Goal: Feedback & Contribution: Leave review/rating

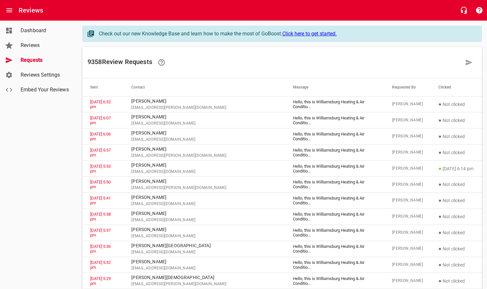
scroll to position [253, 0]
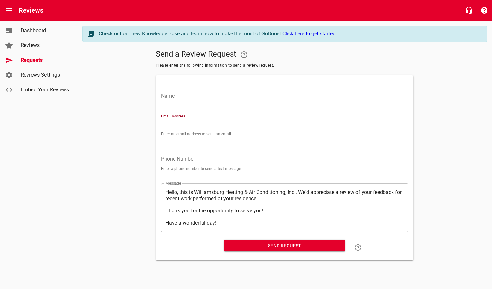
click at [177, 123] on input "Email Address" at bounding box center [284, 124] width 247 height 10
paste input "[PERSON_NAME][EMAIL_ADDRESS][PERSON_NAME][DOMAIN_NAME]"
type input "[PERSON_NAME][EMAIL_ADDRESS][PERSON_NAME][DOMAIN_NAME]"
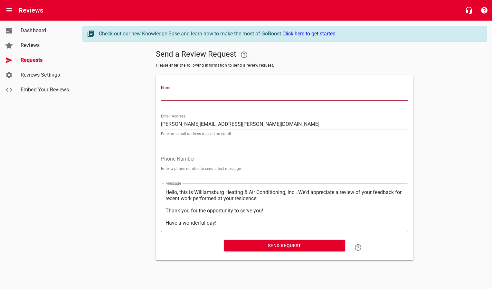
click at [176, 94] on input "Name" at bounding box center [284, 96] width 247 height 10
type input "[PERSON_NAME]"
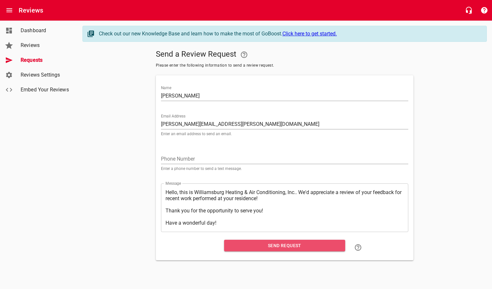
click at [251, 243] on span "Send Request" at bounding box center [284, 246] width 111 height 8
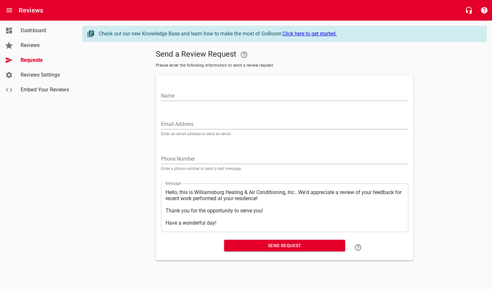
click at [189, 127] on input "Email Address" at bounding box center [284, 124] width 247 height 10
paste input "[EMAIL_ADDRESS][DOMAIN_NAME]"
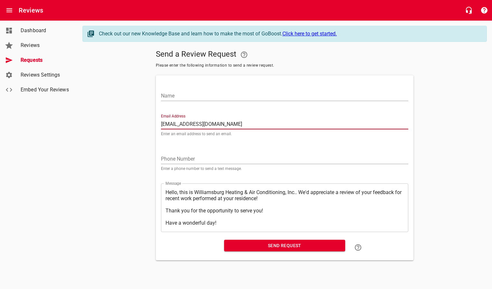
type input "[EMAIL_ADDRESS][DOMAIN_NAME]"
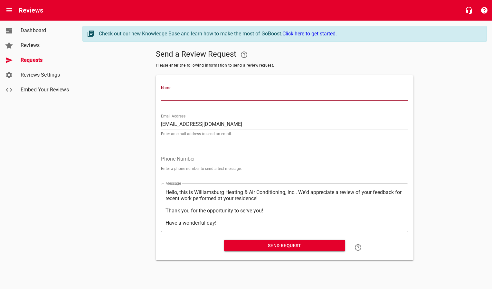
click at [194, 97] on input "Name" at bounding box center [284, 96] width 247 height 10
type input "[PERSON_NAME]"
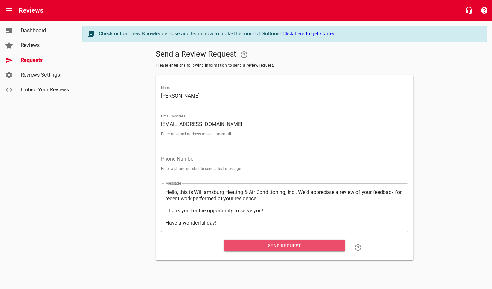
click at [238, 249] on span "Send Request" at bounding box center [284, 246] width 111 height 8
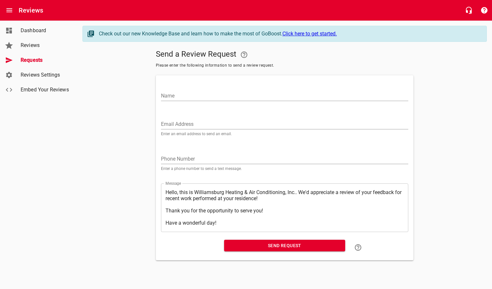
click at [218, 117] on div "Email Address Enter an email address to send an email." at bounding box center [284, 125] width 247 height 22
click at [213, 125] on input "Email Address" at bounding box center [284, 124] width 247 height 10
paste input "[EMAIL_ADDRESS][DOMAIN_NAME]"
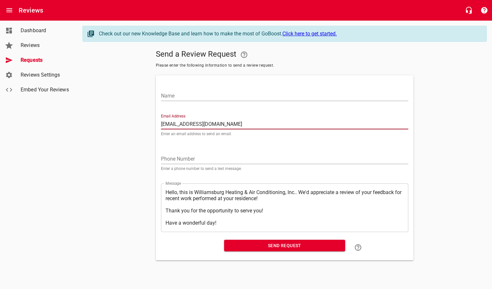
type input "[EMAIL_ADDRESS][DOMAIN_NAME]"
click at [221, 96] on input "Name" at bounding box center [284, 96] width 247 height 10
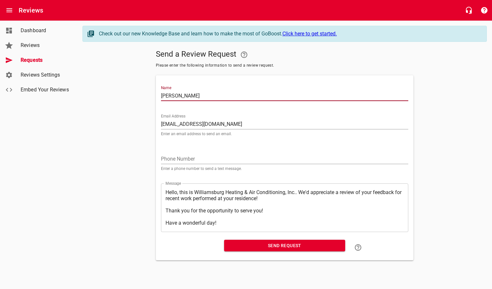
type input "[PERSON_NAME]"
click at [274, 244] on span "Send Request" at bounding box center [284, 246] width 111 height 8
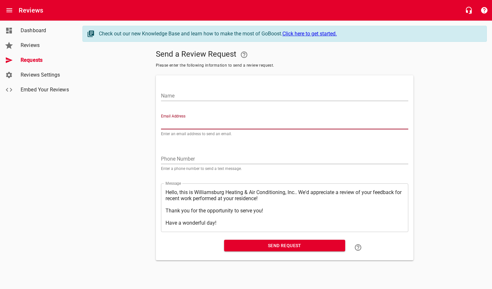
click at [178, 125] on input "Email Address" at bounding box center [284, 124] width 247 height 10
paste input "[EMAIL_ADDRESS][DOMAIN_NAME]"
type input "[EMAIL_ADDRESS][DOMAIN_NAME]"
click at [182, 95] on input "Name" at bounding box center [284, 96] width 247 height 10
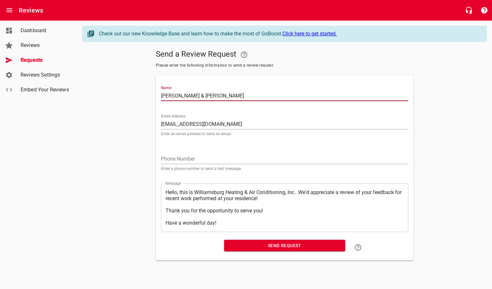
type input "[PERSON_NAME] & [PERSON_NAME]"
click at [282, 243] on span "Send Request" at bounding box center [284, 246] width 111 height 8
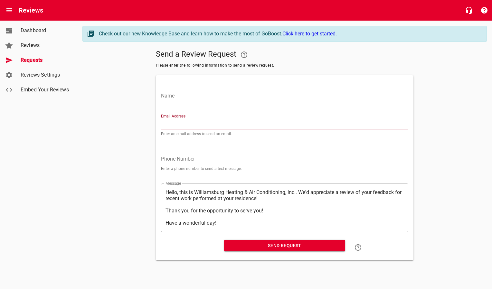
click at [192, 120] on input "Email Address" at bounding box center [284, 124] width 247 height 10
paste input "[EMAIL_ADDRESS][DOMAIN_NAME]"
type input "[EMAIL_ADDRESS][DOMAIN_NAME]"
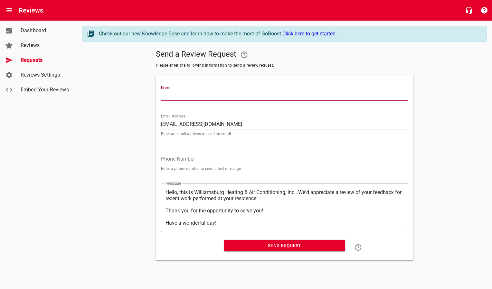
click at [196, 98] on input "Name" at bounding box center [284, 96] width 247 height 10
type input "[PERSON_NAME] & [PERSON_NAME]"
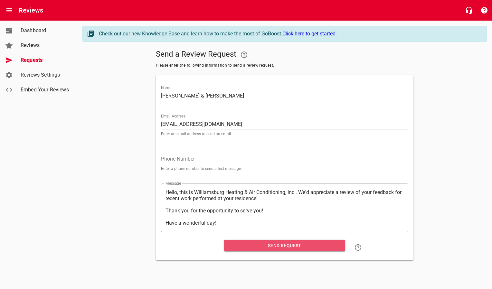
click at [253, 245] on span "Send Request" at bounding box center [284, 246] width 111 height 8
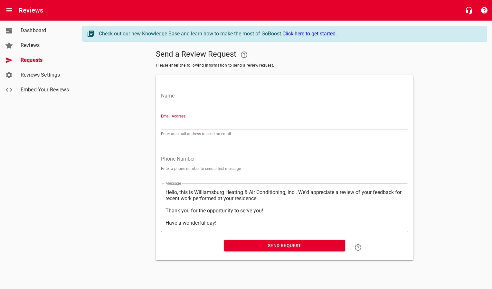
click at [180, 121] on input "Email Address" at bounding box center [284, 124] width 247 height 10
paste input "[PERSON_NAME][EMAIL_ADDRESS][DOMAIN_NAME]"
type input "[PERSON_NAME][EMAIL_ADDRESS][DOMAIN_NAME]"
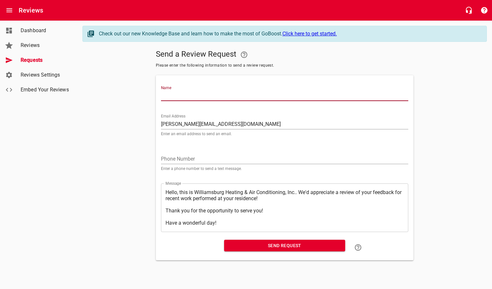
click at [189, 98] on input "Name" at bounding box center [284, 96] width 247 height 10
type input "[PERSON_NAME] & [PERSON_NAME]"
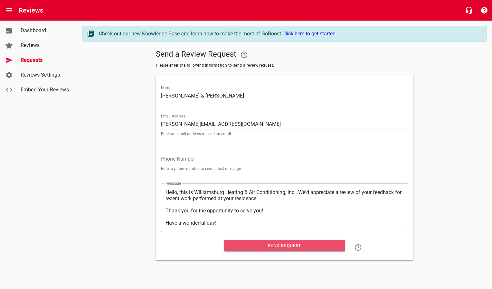
click at [236, 244] on span "Send Request" at bounding box center [284, 246] width 111 height 8
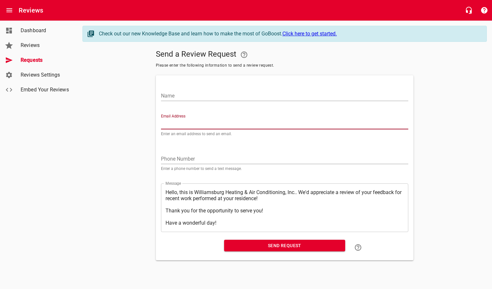
click at [203, 124] on input "Email Address" at bounding box center [284, 124] width 247 height 10
paste input "[EMAIL_ADDRESS][DOMAIN_NAME]"
type input "[EMAIL_ADDRESS][DOMAIN_NAME]"
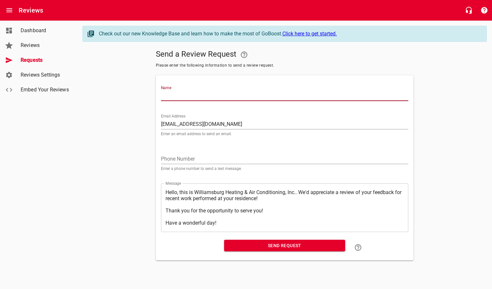
click at [197, 97] on input "Name" at bounding box center [284, 96] width 247 height 10
type input "[PERSON_NAME]"
click at [253, 248] on span "Send Request" at bounding box center [284, 246] width 111 height 8
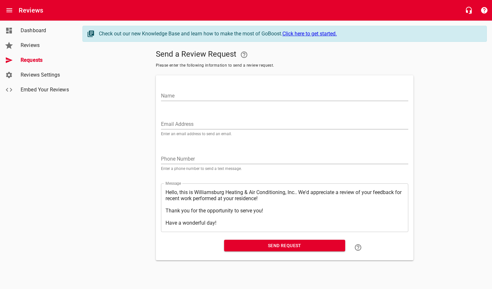
click at [208, 125] on input "Email Address" at bounding box center [284, 124] width 247 height 10
paste input "[EMAIL_ADDRESS][DOMAIN_NAME]"
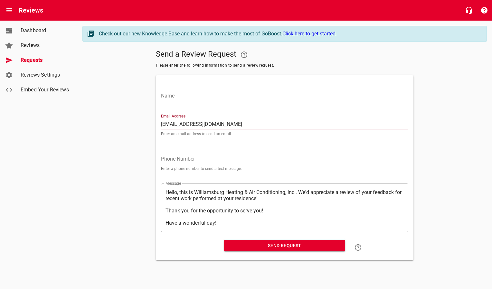
type input "[EMAIL_ADDRESS][DOMAIN_NAME]"
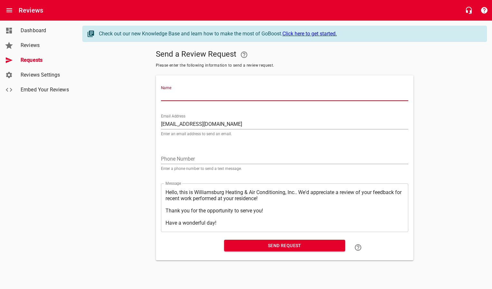
click at [206, 93] on input "Name" at bounding box center [284, 96] width 247 height 10
type input "[PERSON_NAME]"
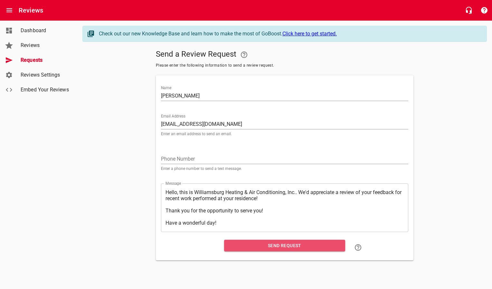
click at [241, 247] on span "Send Request" at bounding box center [284, 246] width 111 height 8
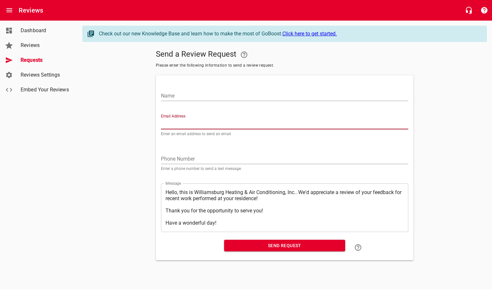
click at [188, 120] on input "Email Address" at bounding box center [284, 124] width 247 height 10
paste input "[PERSON_NAME][EMAIL_ADDRESS][DOMAIN_NAME]"
type input "[PERSON_NAME][EMAIL_ADDRESS][DOMAIN_NAME]"
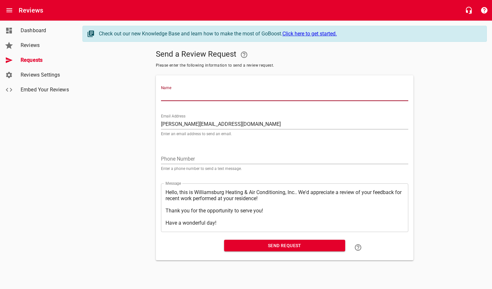
click at [185, 97] on input "Name" at bounding box center [284, 96] width 247 height 10
type input "Leisure Road, LLC"
click at [237, 243] on span "Send Request" at bounding box center [284, 246] width 111 height 8
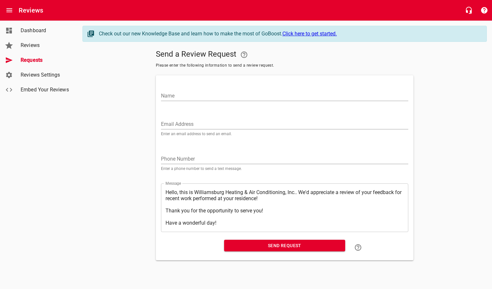
click at [180, 123] on input "Email Address" at bounding box center [284, 124] width 247 height 10
paste input "[EMAIL_ADDRESS][DOMAIN_NAME]"
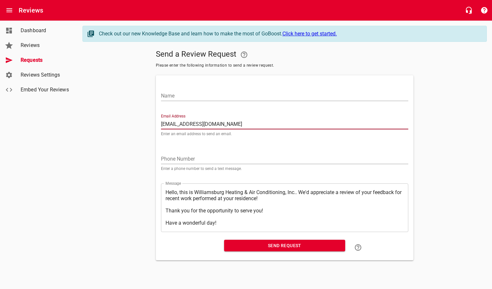
type input "[EMAIL_ADDRESS][DOMAIN_NAME]"
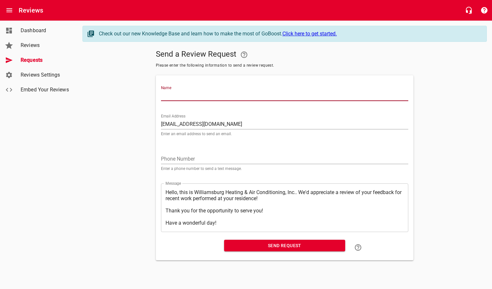
click at [178, 95] on input "Name" at bounding box center [284, 96] width 247 height 10
type input "[PERSON_NAME]"
click at [236, 247] on span "Send Request" at bounding box center [284, 246] width 111 height 8
